Goal: Information Seeking & Learning: Learn about a topic

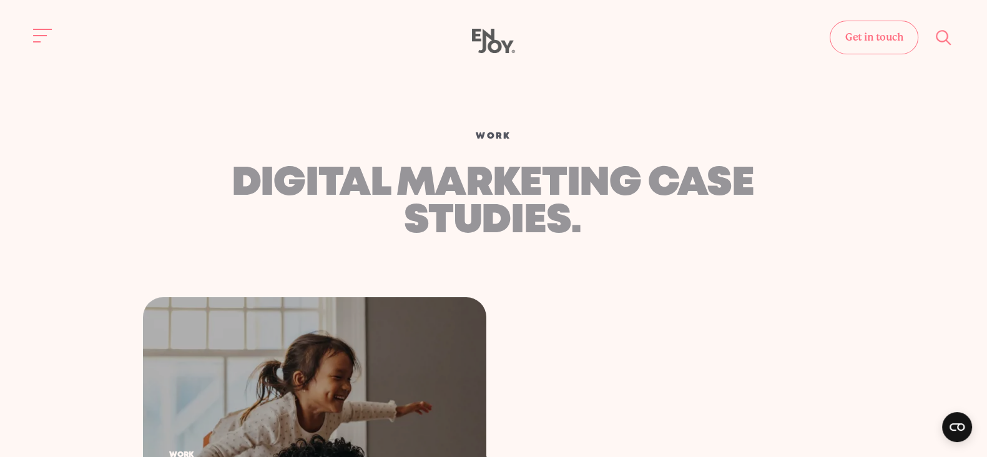
drag, startPoint x: 305, startPoint y: 352, endPoint x: 409, endPoint y: 245, distance: 148.8
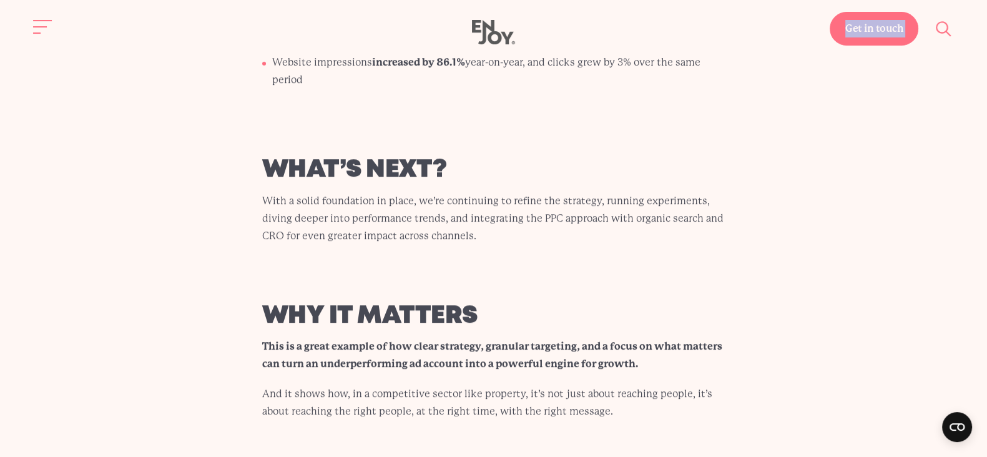
scroll to position [5951, 0]
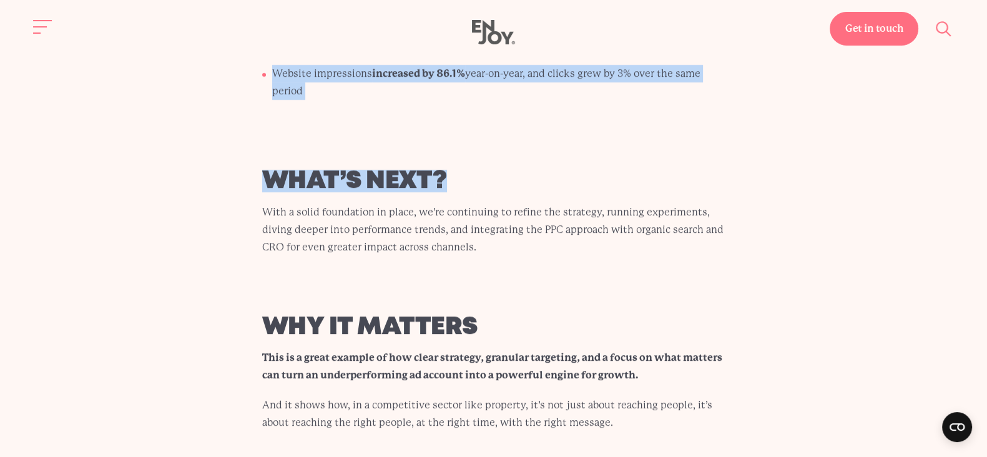
drag, startPoint x: 218, startPoint y: 179, endPoint x: 565, endPoint y: 89, distance: 358.7
copy body "smarter ppc, stronger roi Services Paid Media , Conversion Rate Optimisation (C…"
click at [37, 32] on button "Site navigation" at bounding box center [43, 27] width 26 height 26
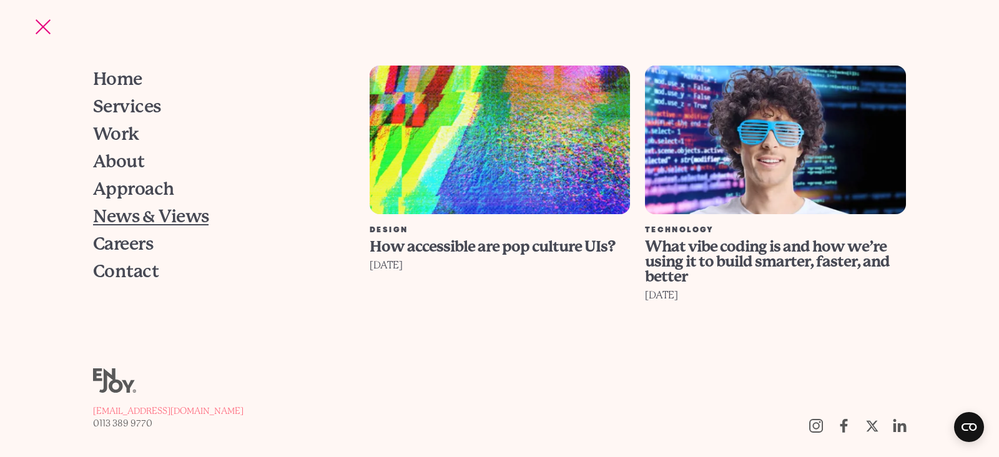
drag, startPoint x: 127, startPoint y: 215, endPoint x: 141, endPoint y: 210, distance: 15.2
click at [127, 215] on span "News & Views" at bounding box center [151, 216] width 116 height 17
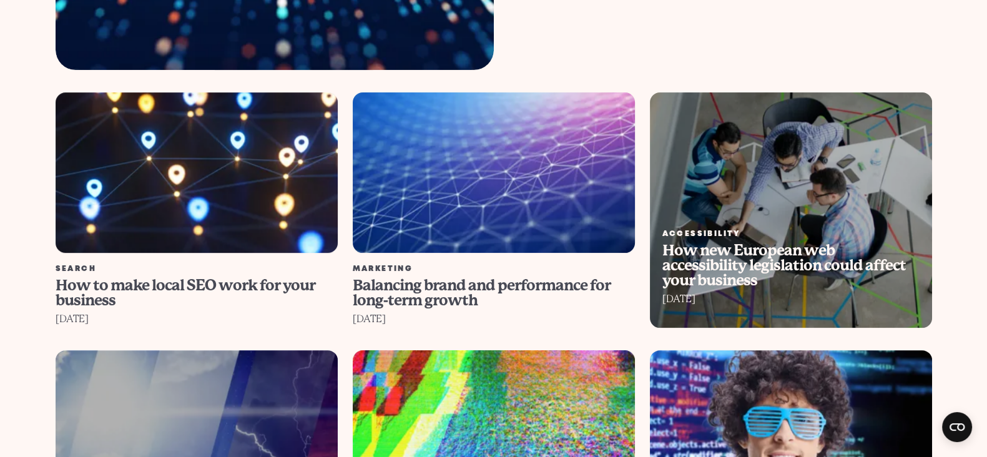
scroll to position [780, 0]
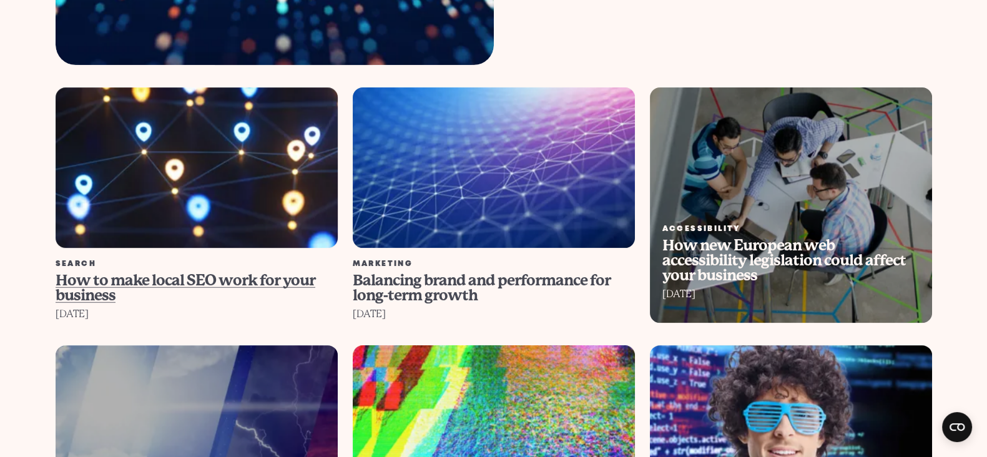
click at [224, 272] on span "How to make local SEO work for your business" at bounding box center [186, 288] width 260 height 32
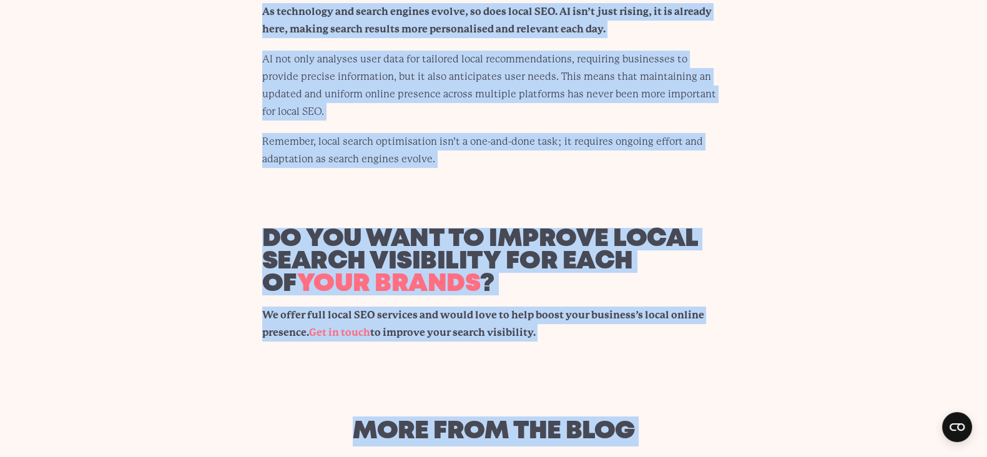
scroll to position [6346, 0]
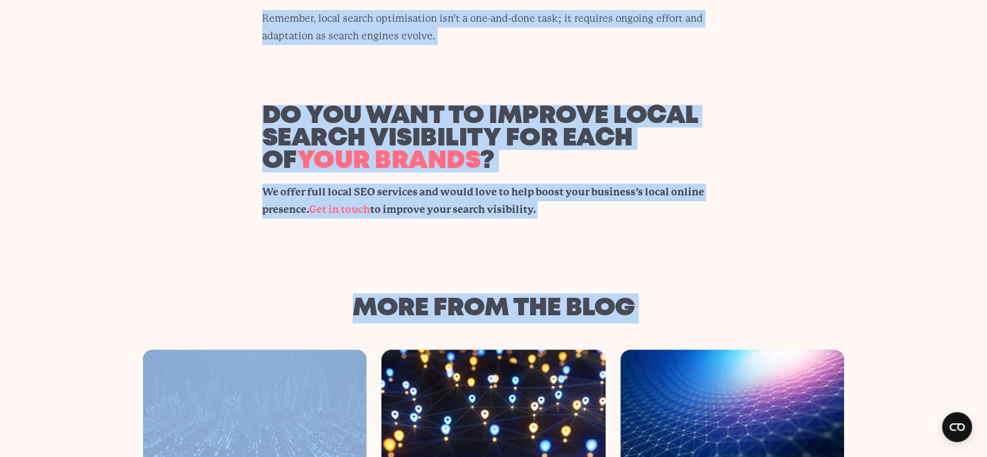
drag, startPoint x: 202, startPoint y: 107, endPoint x: 629, endPoint y: 147, distance: 428.2
copy article "How to make local SEO work for your business 25th August 2025 Laura Fletcher SE…"
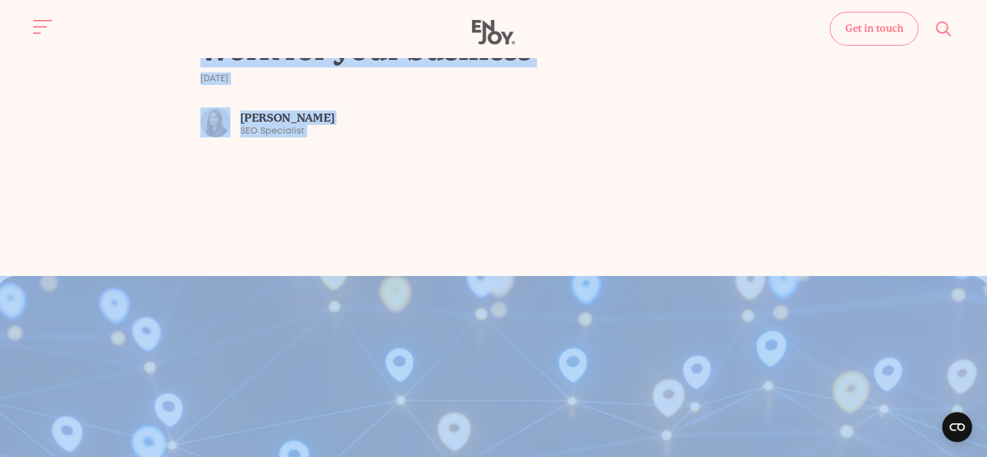
scroll to position [74, 0]
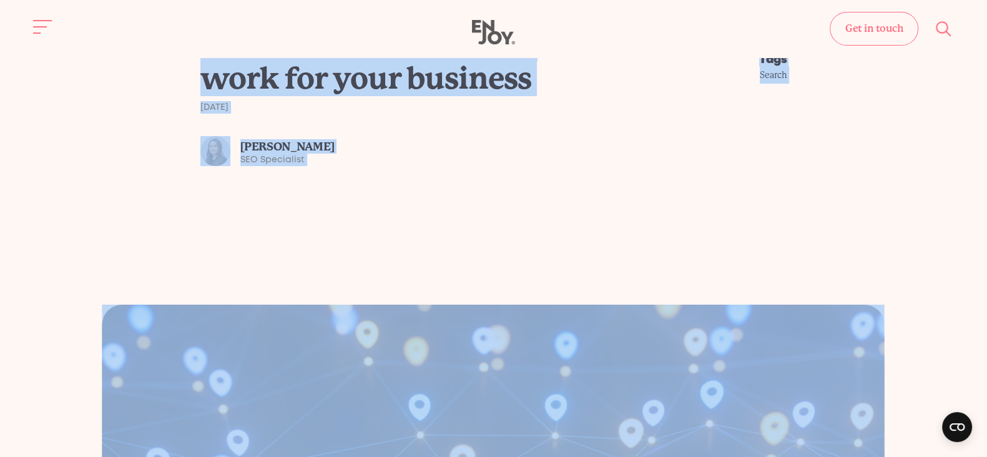
click at [457, 172] on div "News & Views How to make local SEO work for your business 25th August 2025 Laur…" at bounding box center [493, 120] width 967 height 368
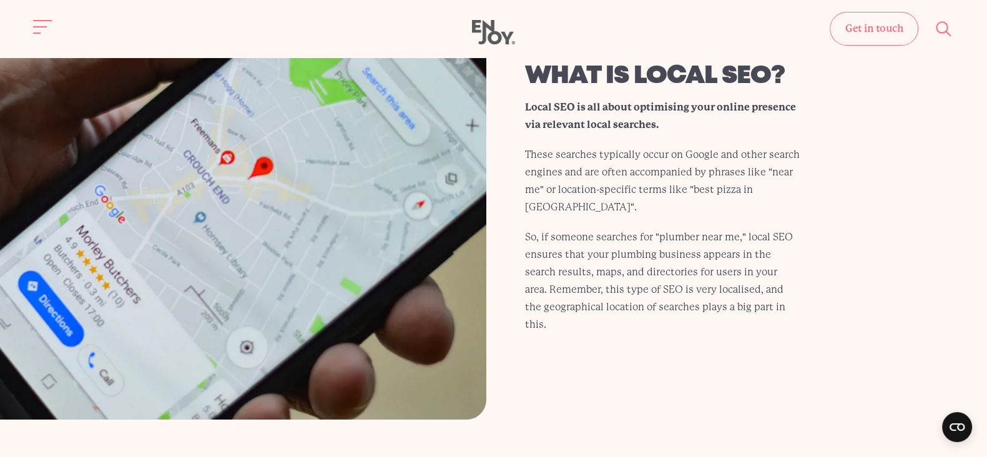
scroll to position [1010, 0]
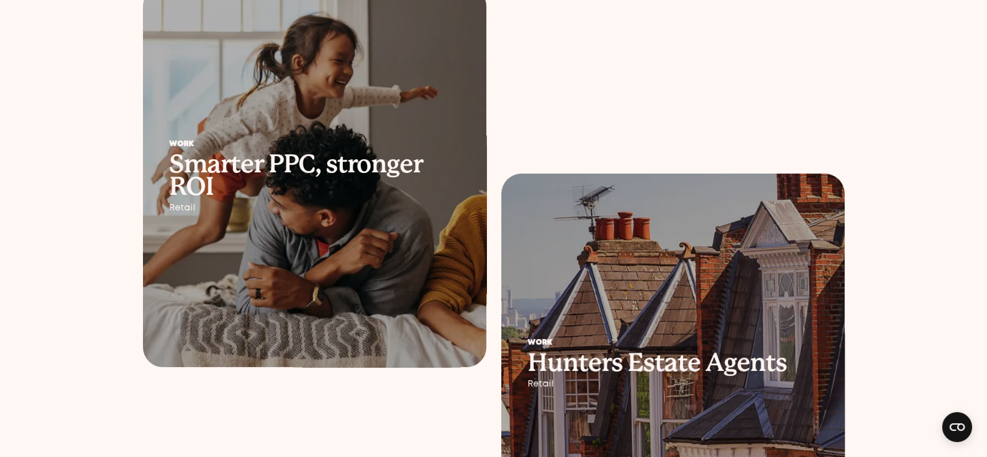
scroll to position [312, 0]
click at [355, 189] on h2 "Smarter PPC, stronger ROI" at bounding box center [314, 174] width 291 height 45
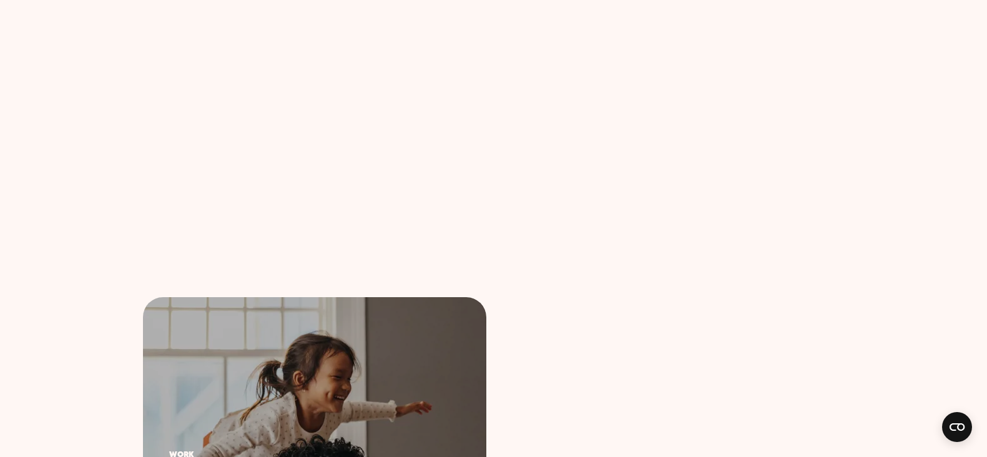
scroll to position [312, 0]
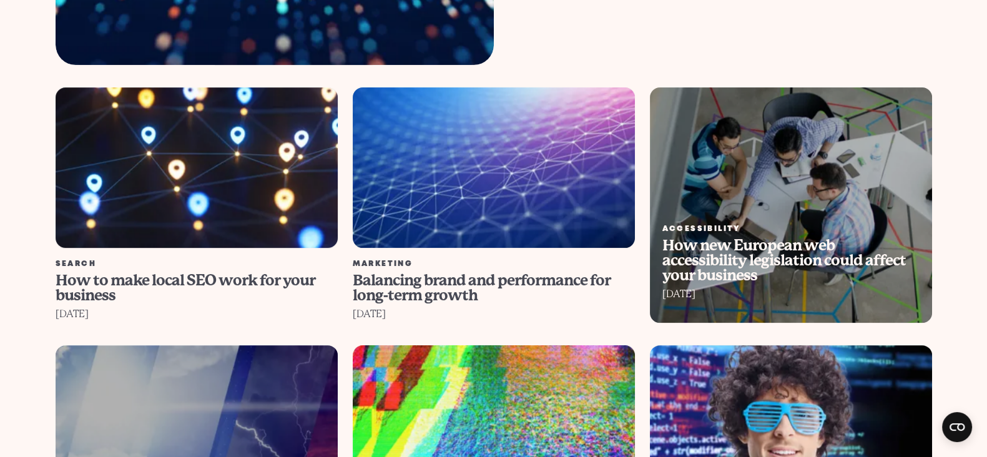
scroll to position [1014, 0]
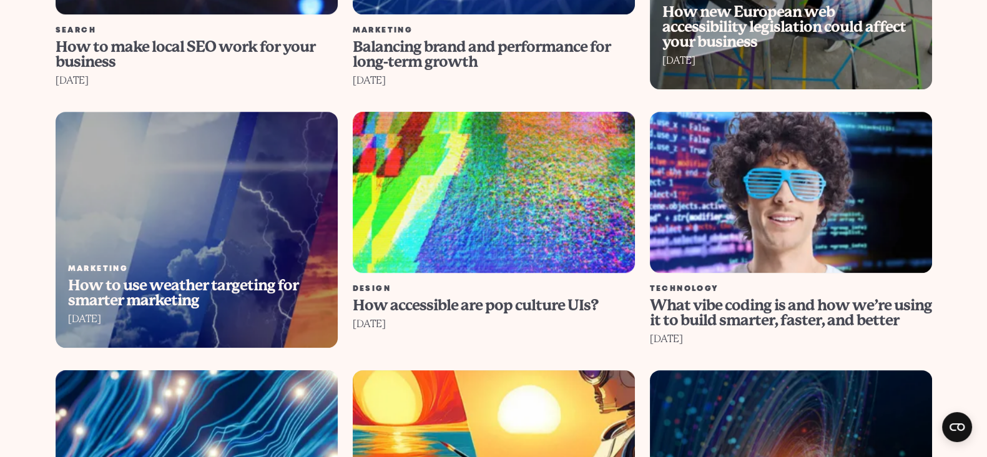
click at [284, 234] on link "Marketing How to use weather targeting for smarter marketing 14th July 2025" at bounding box center [196, 230] width 297 height 236
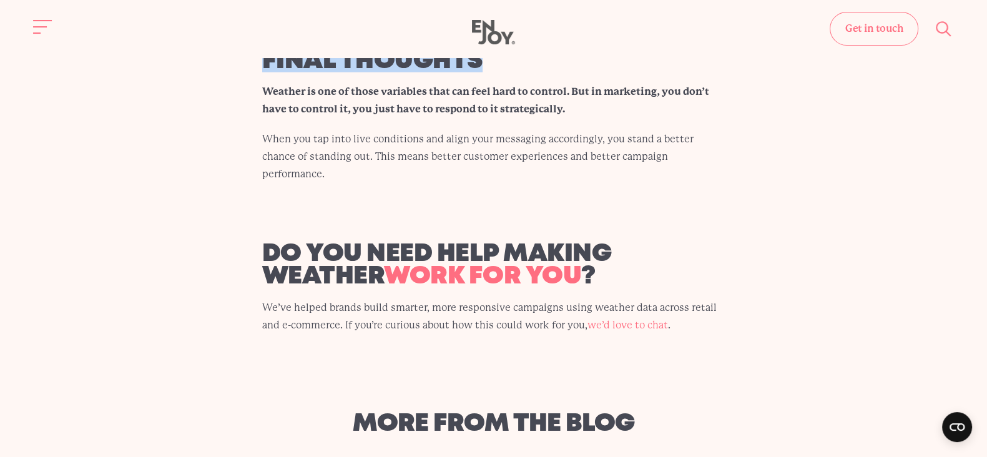
scroll to position [3845, 0]
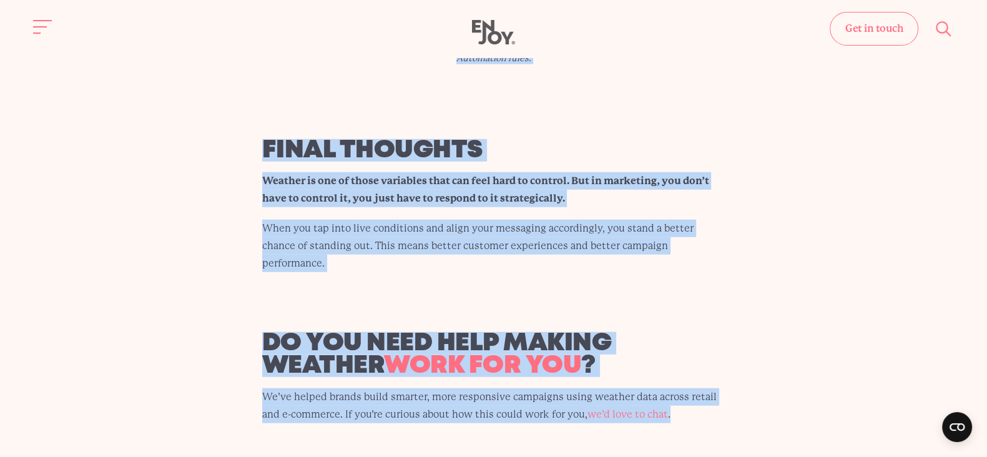
drag, startPoint x: 202, startPoint y: 111, endPoint x: 787, endPoint y: 363, distance: 637.3
copy article "Lor ip dol sitamet consectet adi elitsed doeiusmod 65te Inci 9882 Utlab Etdolor…"
